Goal: Transaction & Acquisition: Purchase product/service

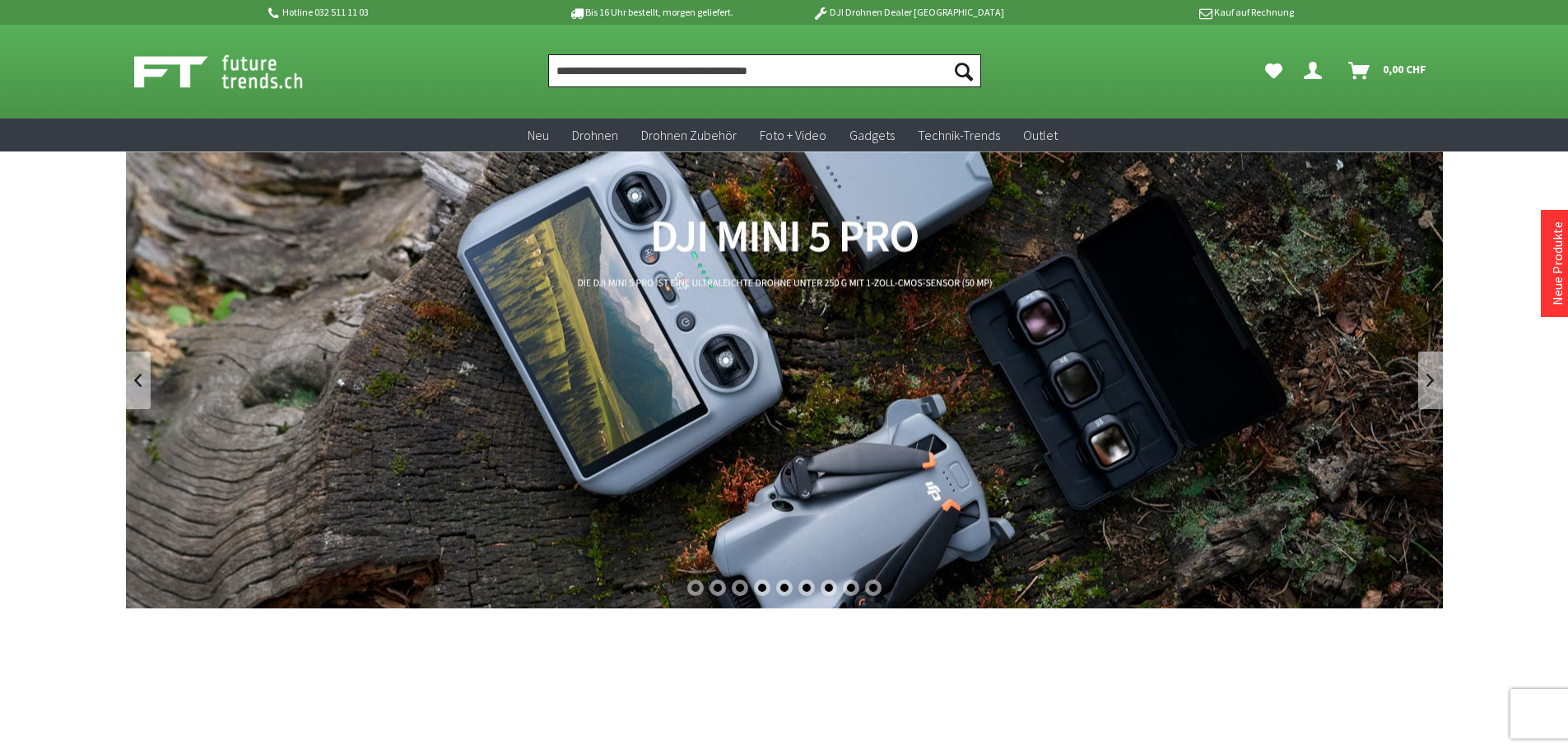
click at [827, 78] on input "Produkt, Marke, Kategorie, EAN, Artikelnummer…" at bounding box center [765, 71] width 433 height 33
paste input "*******"
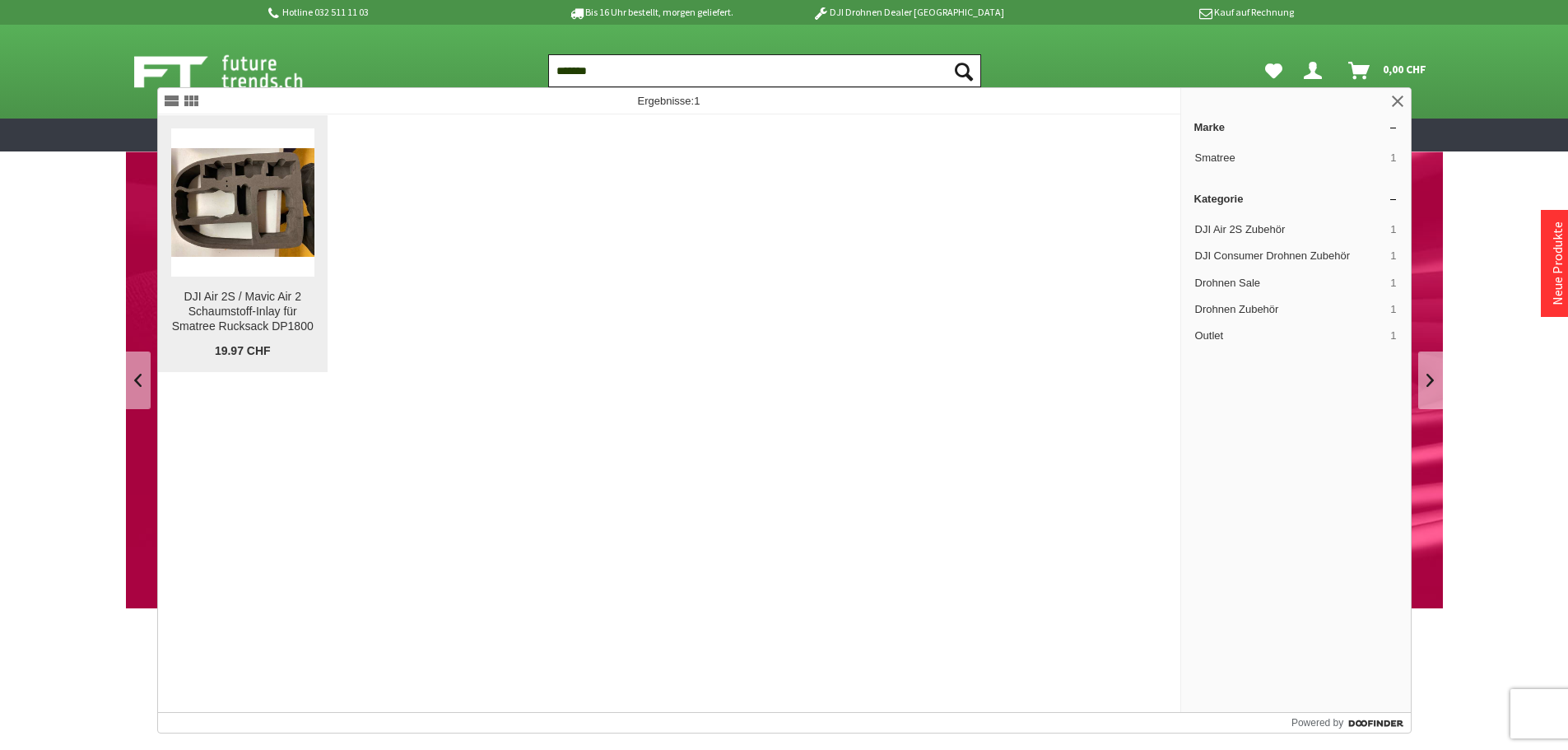
type input "*******"
click at [284, 220] on img at bounding box center [243, 203] width 144 height 109
